Goal: Check status: Check status

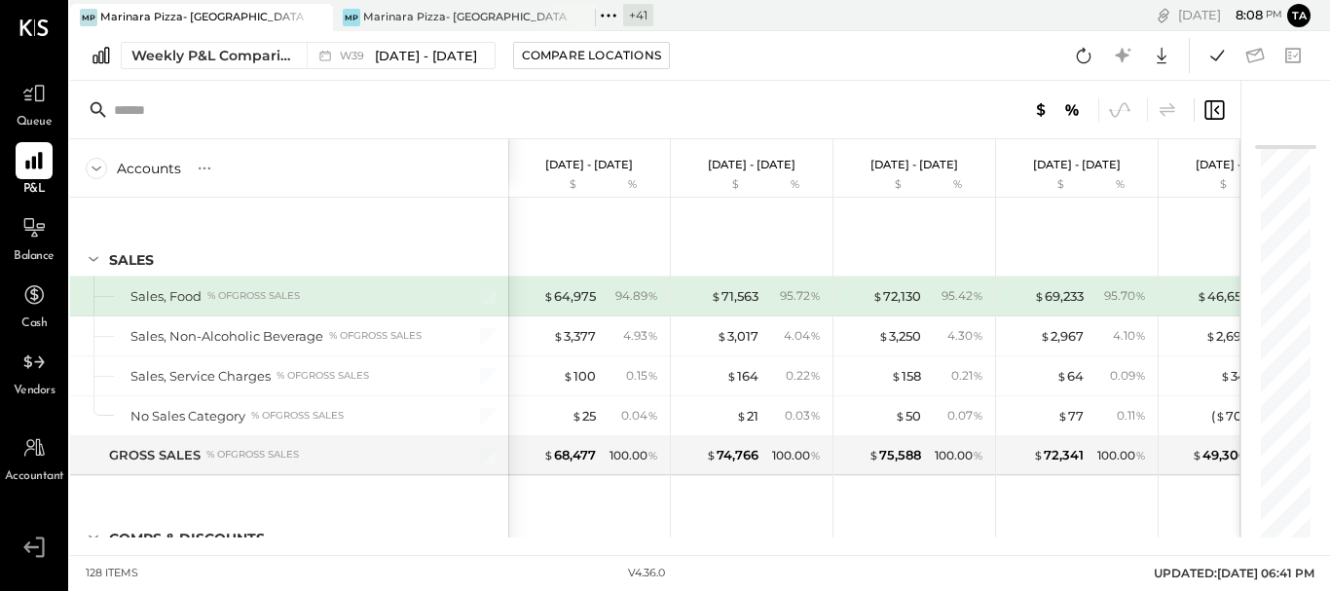
click at [617, 16] on icon at bounding box center [608, 15] width 25 height 25
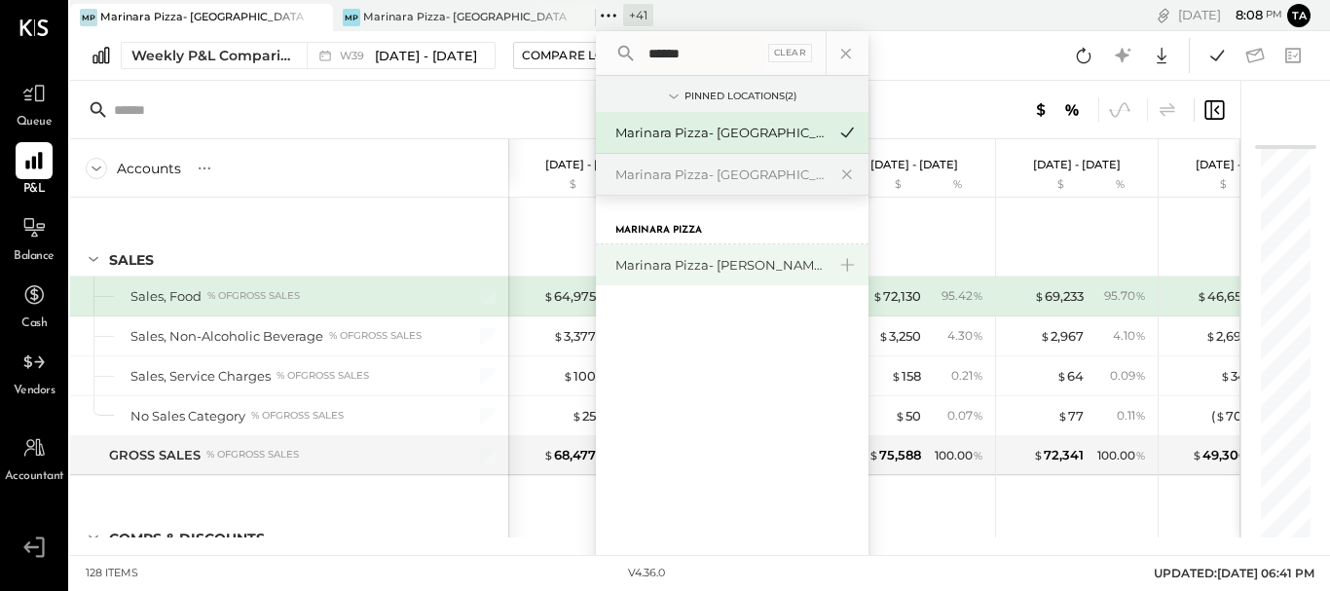
type input "******"
click at [692, 266] on div "Marinara Pizza- [PERSON_NAME]" at bounding box center [720, 265] width 210 height 18
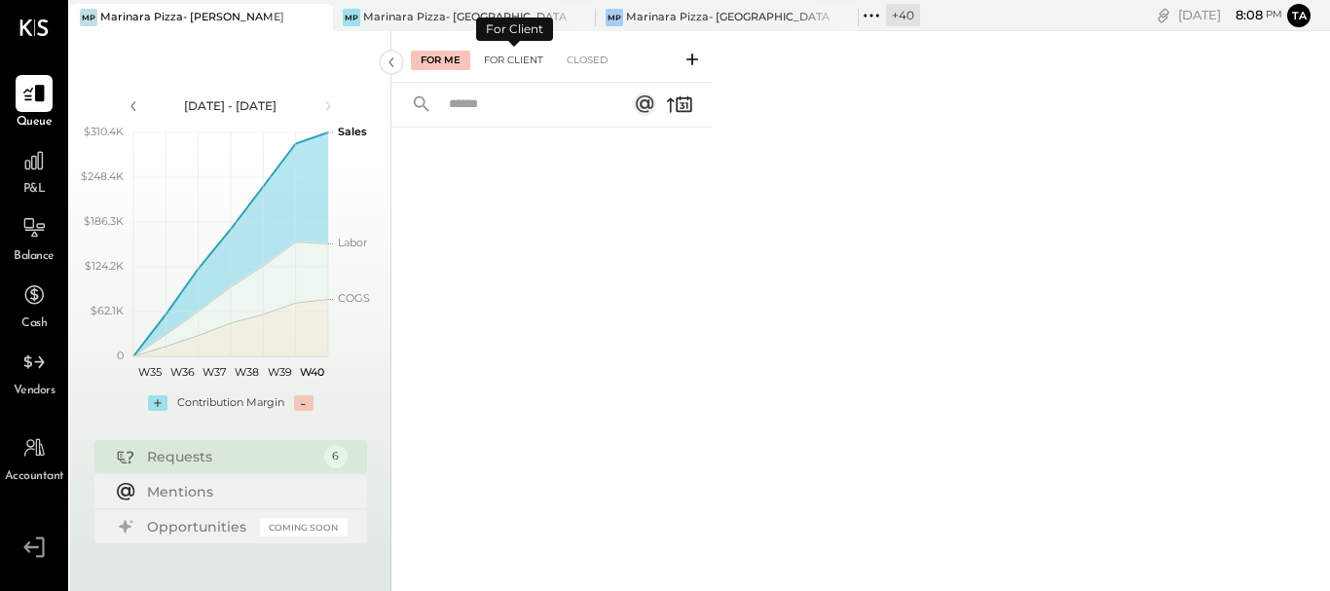
click at [532, 55] on div "For Client" at bounding box center [513, 60] width 79 height 19
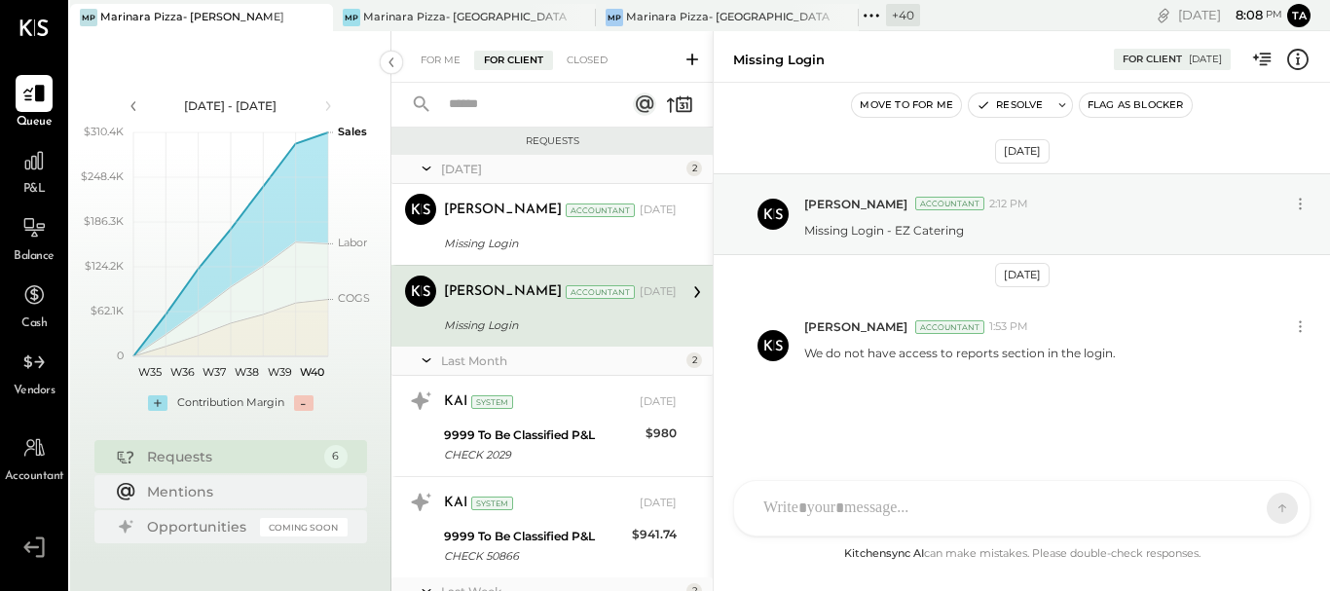
scroll to position [233, 0]
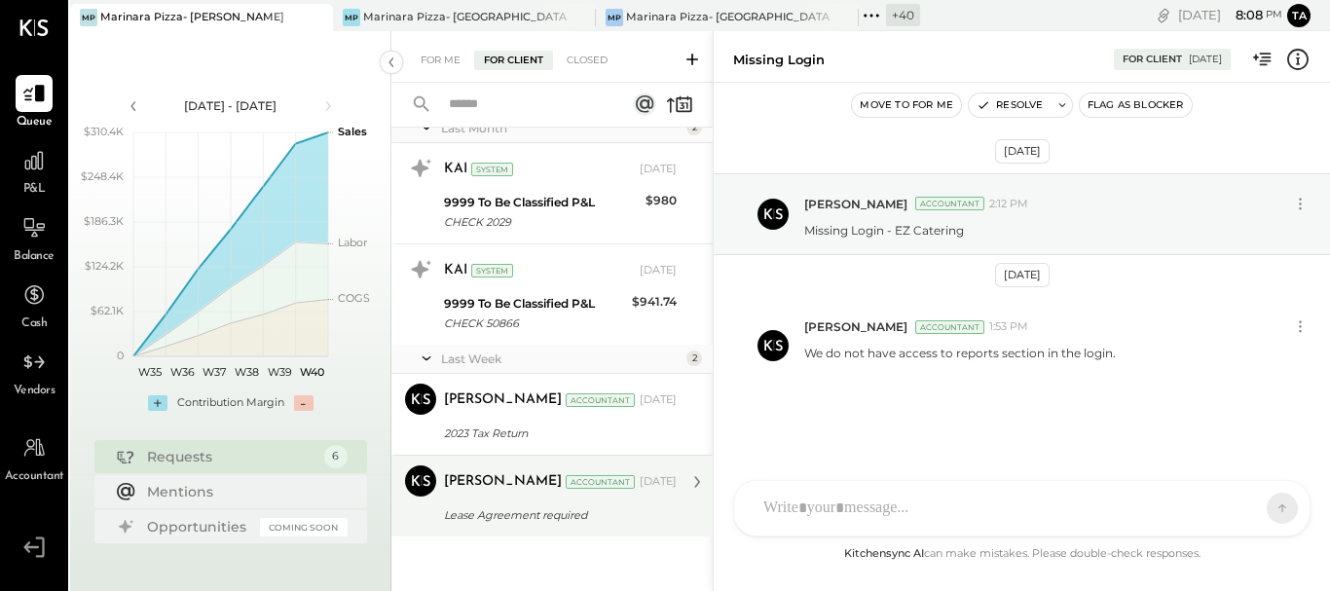
click at [539, 510] on div "Lease Agreement required" at bounding box center [557, 514] width 227 height 19
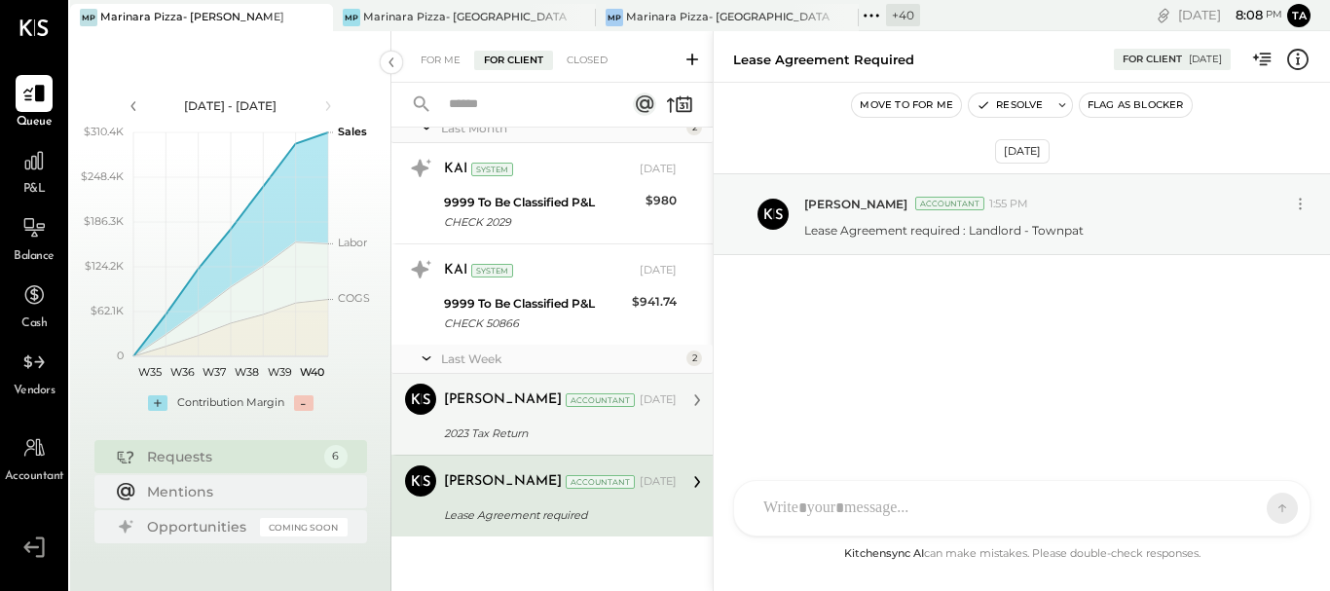
click at [518, 426] on div "2023 Tax Return" at bounding box center [557, 433] width 227 height 19
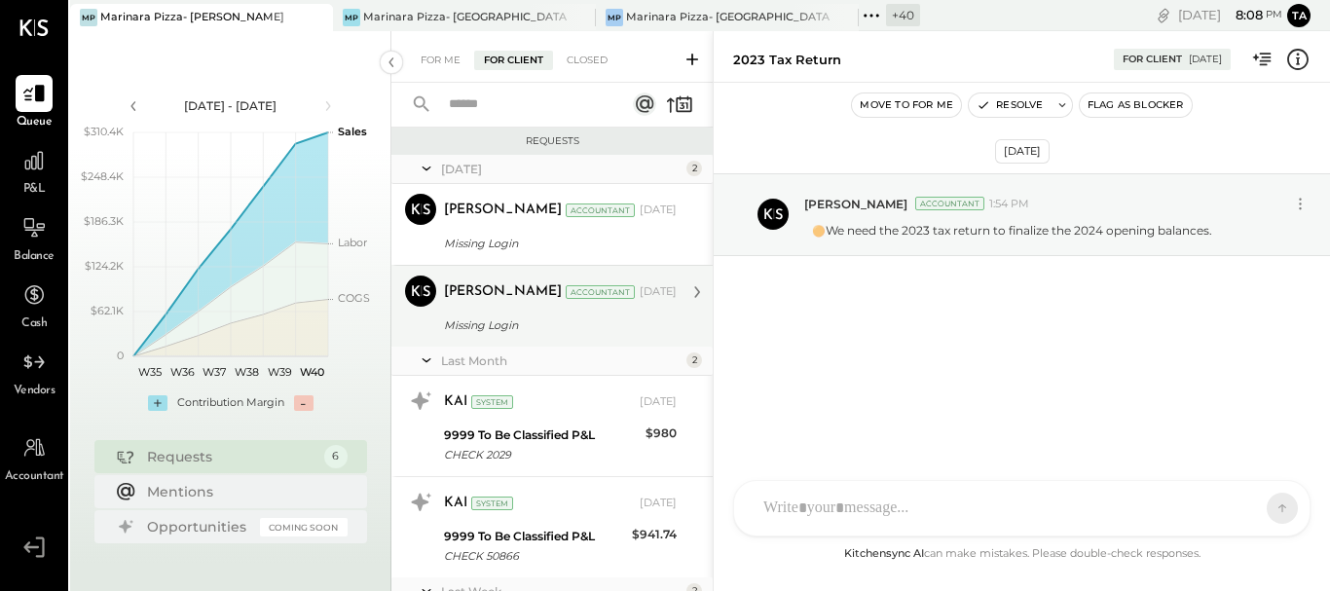
click at [547, 318] on div "Missing Login" at bounding box center [557, 324] width 227 height 19
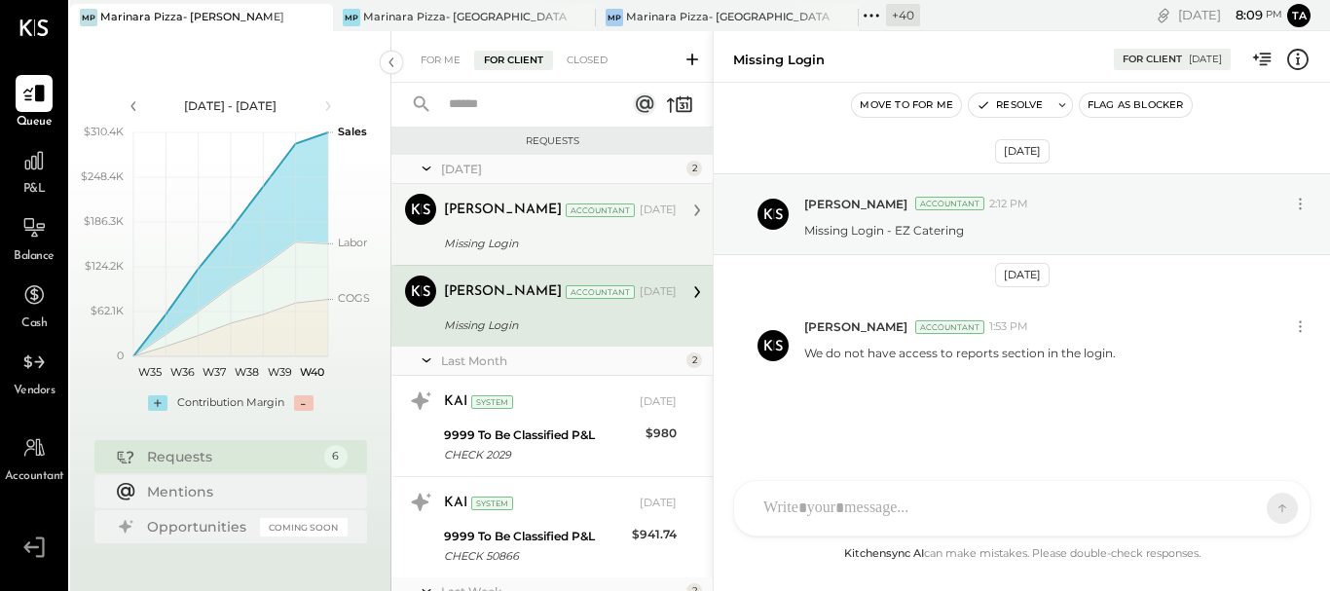
click at [494, 225] on div "[PERSON_NAME] Accountant [DATE]" at bounding box center [560, 210] width 233 height 33
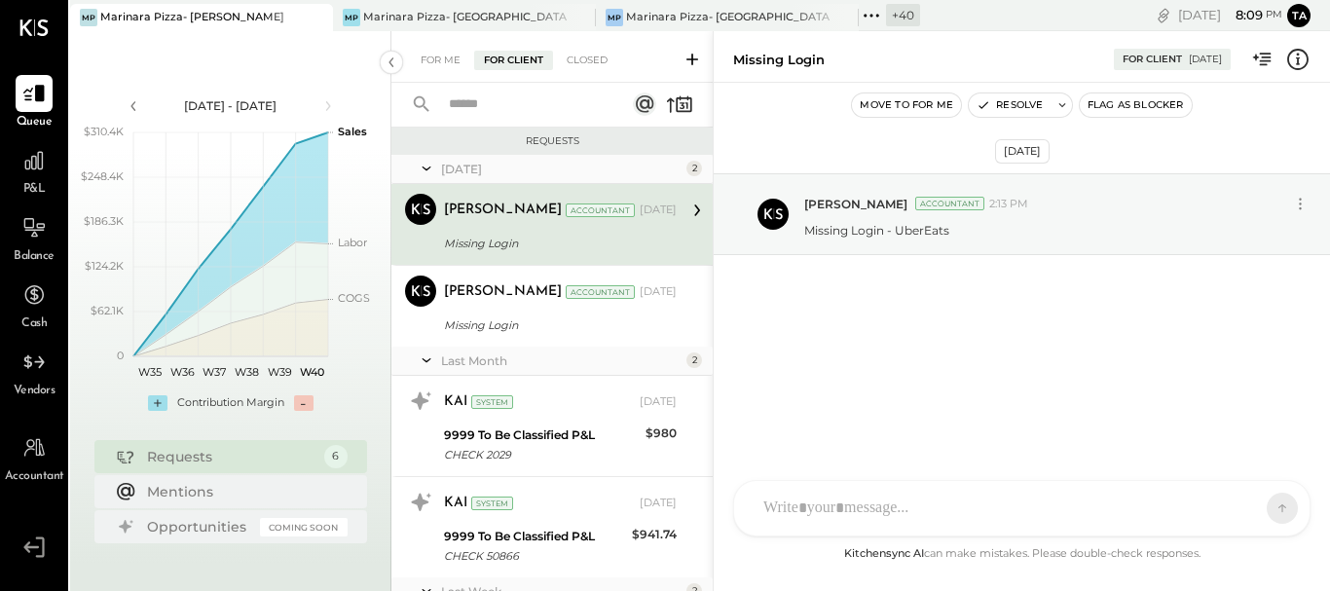
click at [515, 210] on div "[PERSON_NAME]" at bounding box center [503, 210] width 118 height 19
